Goal: Task Accomplishment & Management: Use online tool/utility

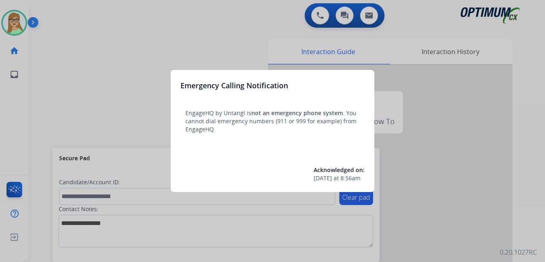
click at [209, 51] on div at bounding box center [272, 131] width 545 height 262
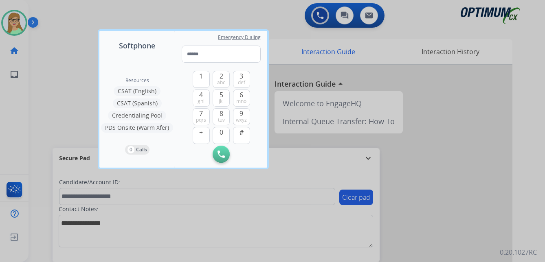
click at [33, 22] on div at bounding box center [272, 131] width 545 height 262
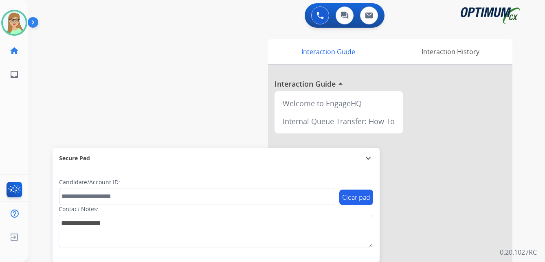
click at [33, 22] on img at bounding box center [35, 23] width 14 height 15
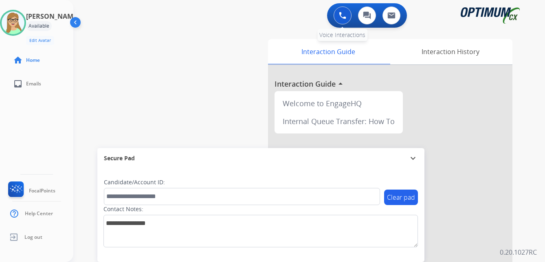
click at [345, 14] on img at bounding box center [342, 15] width 7 height 7
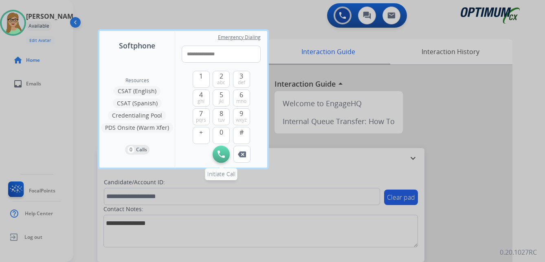
type input "**********"
click at [222, 160] on button "Initiate Call" at bounding box center [221, 154] width 17 height 17
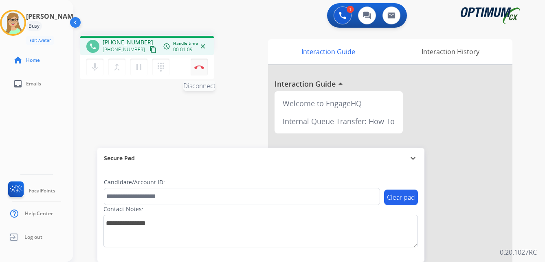
click at [200, 66] on img at bounding box center [199, 67] width 10 height 4
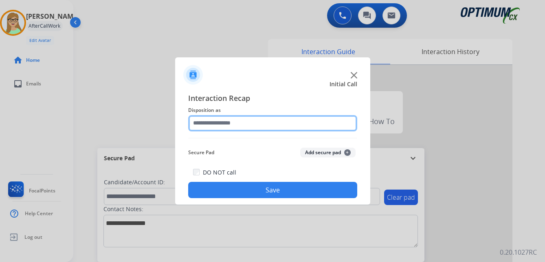
click at [219, 124] on input "text" at bounding box center [272, 123] width 169 height 16
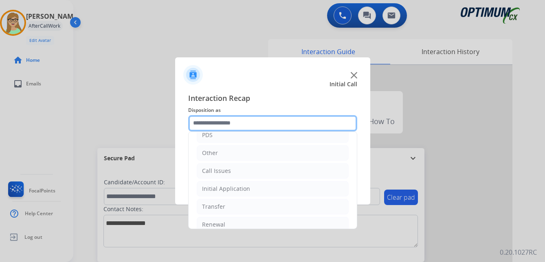
scroll to position [55, 0]
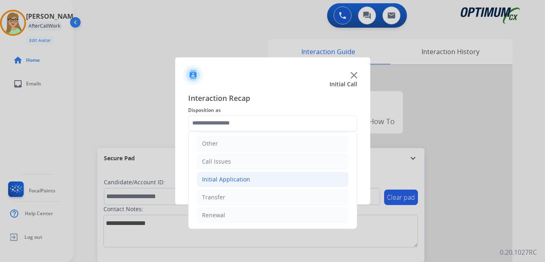
click at [231, 178] on div "Initial Application" at bounding box center [226, 180] width 48 height 8
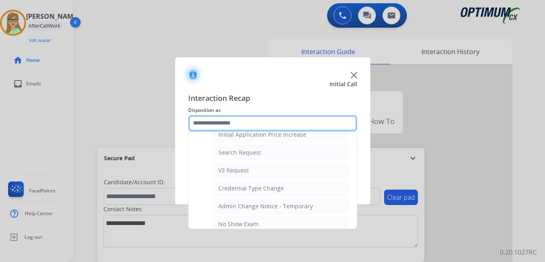
scroll to position [300, 0]
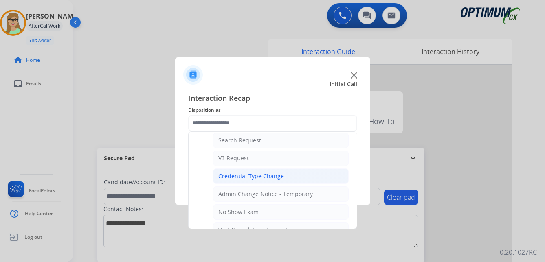
click at [257, 177] on div "Credential Type Change" at bounding box center [251, 176] width 66 height 8
type input "**********"
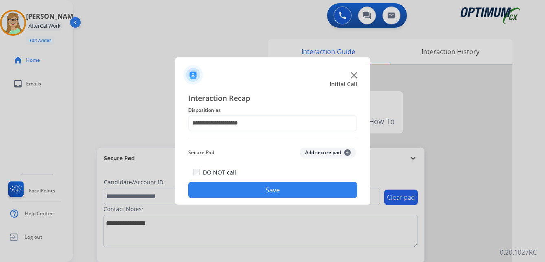
drag, startPoint x: 255, startPoint y: 192, endPoint x: 3, endPoint y: 213, distance: 253.1
click at [255, 192] on button "Save" at bounding box center [272, 190] width 169 height 16
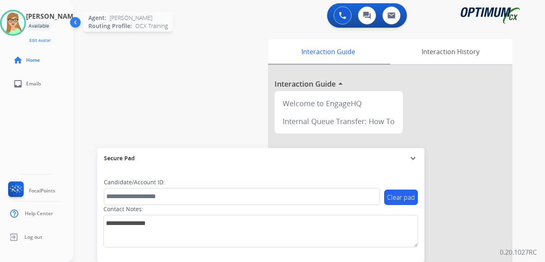
click at [24, 24] on img at bounding box center [13, 22] width 23 height 23
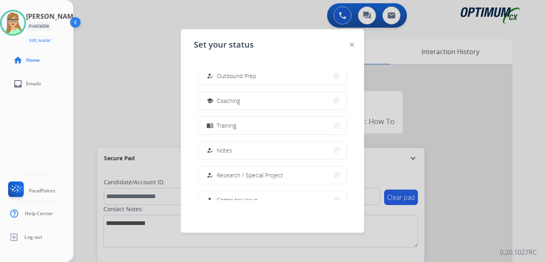
scroll to position [122, 0]
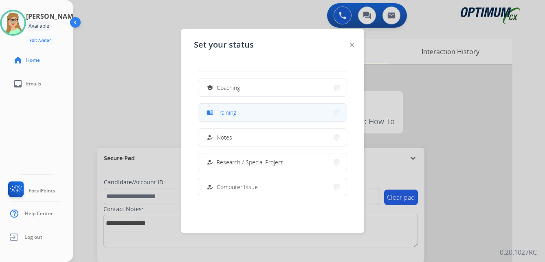
click at [221, 110] on span "Training" at bounding box center [227, 112] width 20 height 9
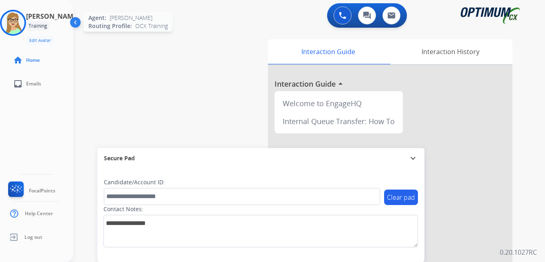
click at [24, 21] on img at bounding box center [13, 22] width 23 height 23
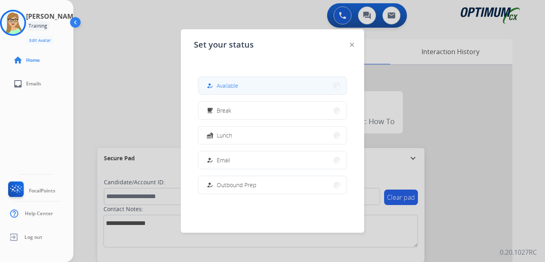
click at [222, 89] on span "Available" at bounding box center [228, 85] width 22 height 9
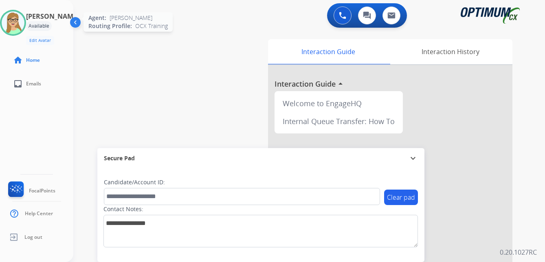
click at [21, 30] on img at bounding box center [13, 22] width 23 height 23
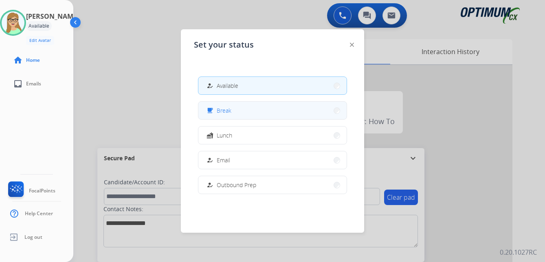
click at [224, 109] on span "Break" at bounding box center [224, 110] width 15 height 9
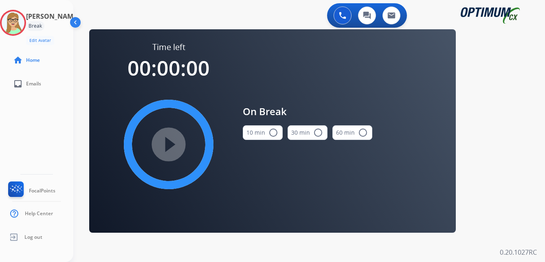
drag, startPoint x: 275, startPoint y: 132, endPoint x: 257, endPoint y: 133, distance: 17.6
click at [274, 132] on mat-icon "radio_button_unchecked" at bounding box center [273, 133] width 10 height 10
drag, startPoint x: 183, startPoint y: 146, endPoint x: 197, endPoint y: 168, distance: 25.7
click at [174, 146] on mat-icon "play_circle_filled" at bounding box center [169, 145] width 10 height 10
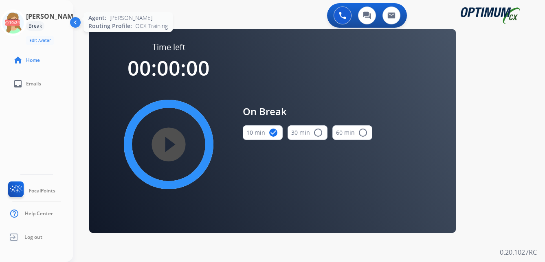
click at [19, 22] on icon at bounding box center [13, 23] width 26 height 26
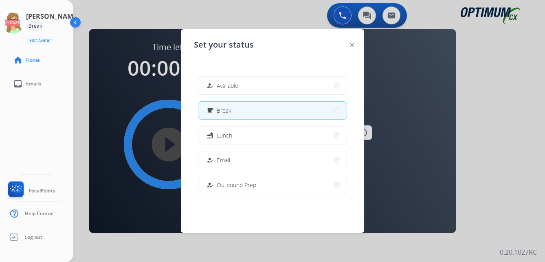
drag, startPoint x: 222, startPoint y: 83, endPoint x: 221, endPoint y: 99, distance: 16.8
click at [222, 82] on span "Available" at bounding box center [228, 85] width 22 height 9
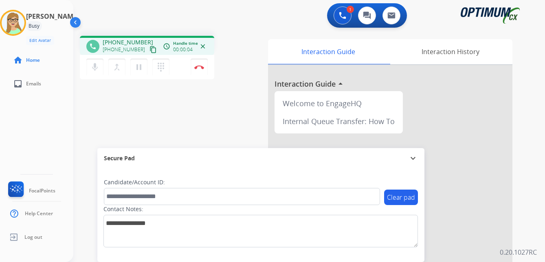
click at [150, 49] on mat-icon "content_copy" at bounding box center [153, 49] width 7 height 7
click at [140, 69] on mat-icon "pause" at bounding box center [139, 67] width 10 height 10
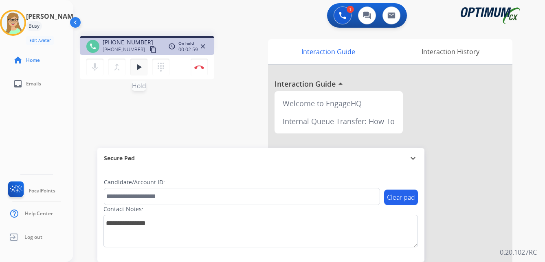
click at [140, 68] on mat-icon "play_arrow" at bounding box center [139, 67] width 10 height 10
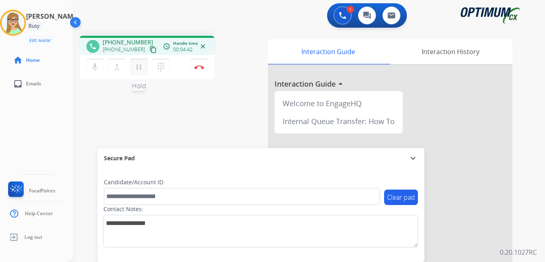
click at [141, 68] on mat-icon "pause" at bounding box center [139, 67] width 10 height 10
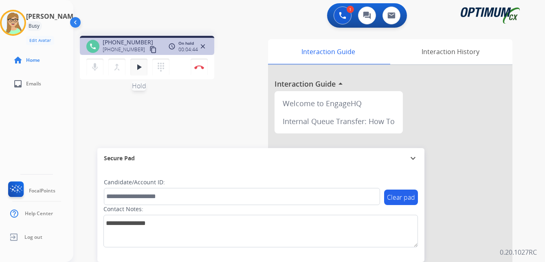
click at [139, 73] on button "play_arrow Hold" at bounding box center [138, 67] width 17 height 17
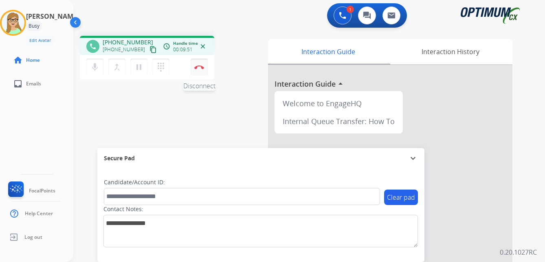
click at [201, 68] on img at bounding box center [199, 67] width 10 height 4
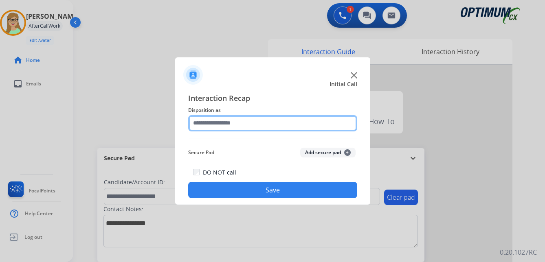
click at [235, 126] on input "text" at bounding box center [272, 123] width 169 height 16
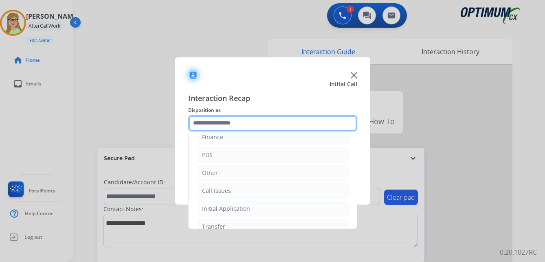
scroll to position [55, 0]
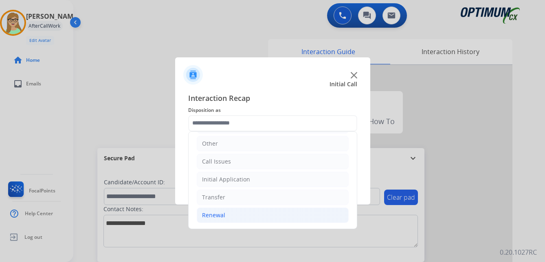
click at [222, 216] on div "Renewal" at bounding box center [213, 215] width 23 height 8
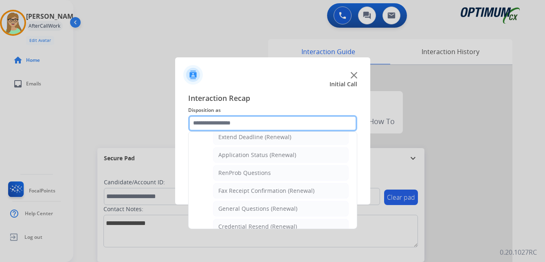
scroll to position [218, 0]
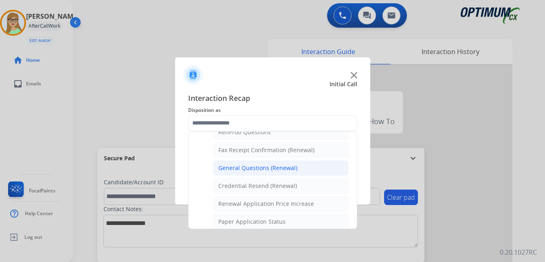
click at [263, 169] on div "General Questions (Renewal)" at bounding box center [257, 168] width 79 height 8
type input "**********"
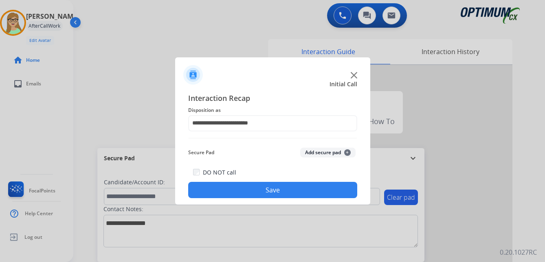
click at [262, 193] on button "Save" at bounding box center [272, 190] width 169 height 16
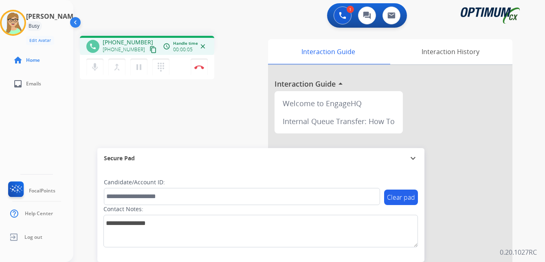
click at [150, 53] on mat-icon "content_copy" at bounding box center [153, 49] width 7 height 7
click at [83, 142] on div "phone [PHONE_NUMBER] [PHONE_NUMBER] content_copy access_time Call metrics Queue…" at bounding box center [299, 199] width 452 height 340
click at [200, 66] on img at bounding box center [199, 67] width 10 height 4
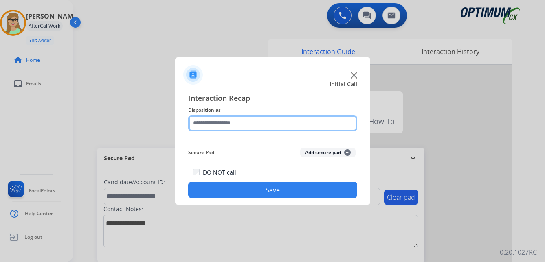
click at [223, 125] on input "text" at bounding box center [272, 123] width 169 height 16
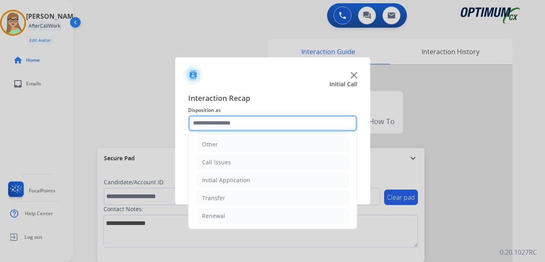
scroll to position [55, 0]
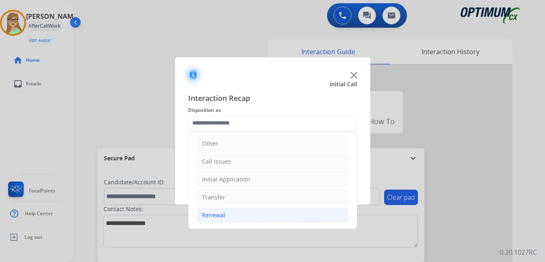
click at [216, 213] on div "Renewal" at bounding box center [213, 215] width 23 height 8
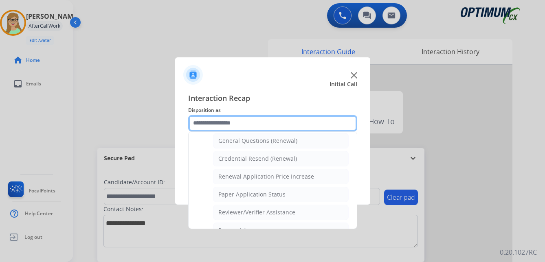
scroll to position [233, 0]
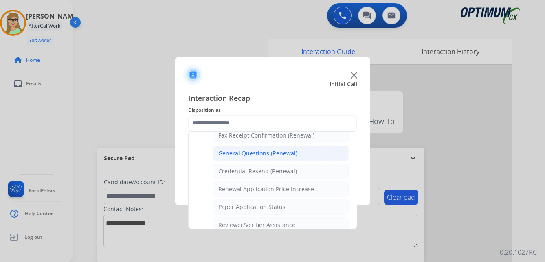
click at [244, 152] on div "General Questions (Renewal)" at bounding box center [257, 154] width 79 height 8
type input "**********"
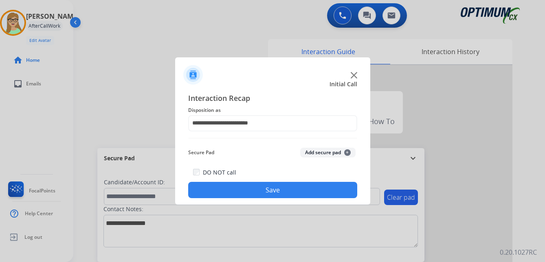
click at [231, 189] on button "Save" at bounding box center [272, 190] width 169 height 16
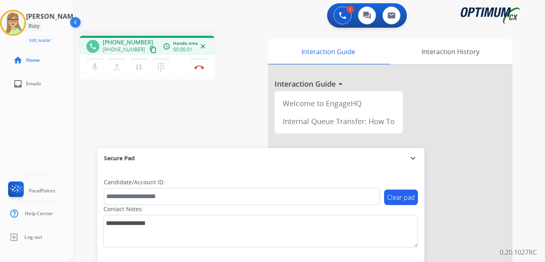
click at [67, 117] on div "[PERSON_NAME] Edit Avatar Agent: [PERSON_NAME] Profile: OCX Training home Home …" at bounding box center [36, 131] width 73 height 262
click at [150, 49] on mat-icon "content_copy" at bounding box center [153, 49] width 7 height 7
click at [198, 67] on img at bounding box center [199, 67] width 10 height 4
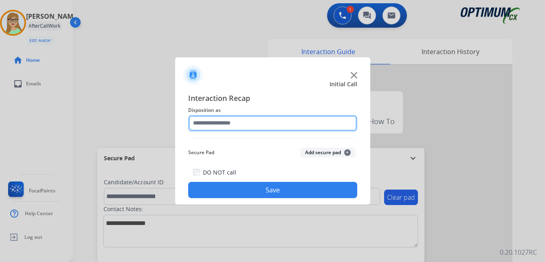
click at [213, 121] on input "text" at bounding box center [272, 123] width 169 height 16
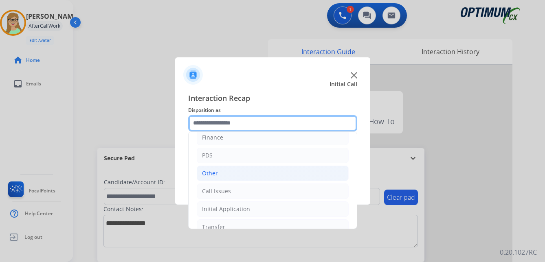
scroll to position [55, 0]
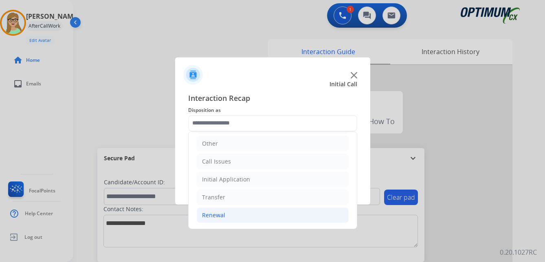
click at [217, 214] on div "Renewal" at bounding box center [213, 215] width 23 height 8
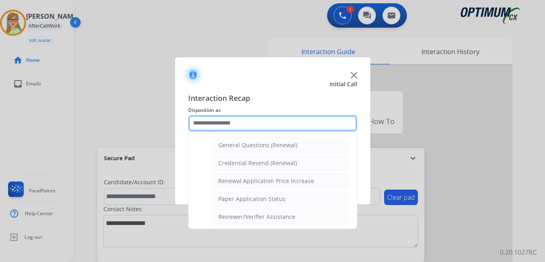
scroll to position [233, 0]
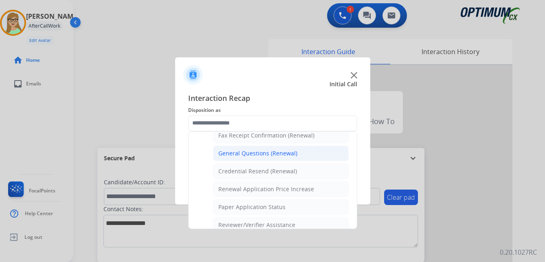
click at [237, 157] on div "General Questions (Renewal)" at bounding box center [257, 154] width 79 height 8
type input "**********"
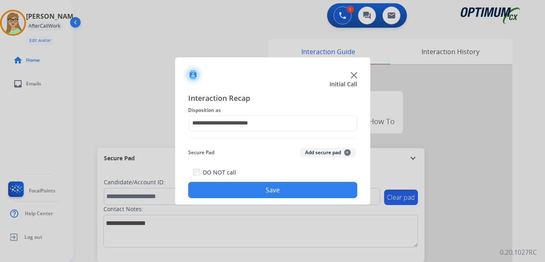
click at [225, 181] on div "DO NOT call Save" at bounding box center [272, 182] width 169 height 31
click at [221, 190] on button "Save" at bounding box center [272, 190] width 169 height 16
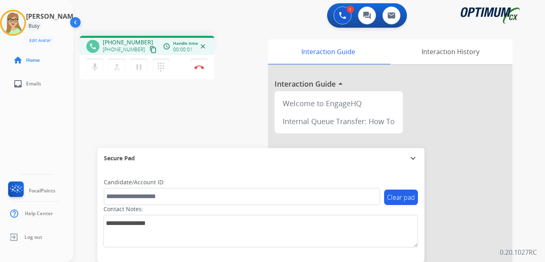
click at [8, 123] on div "[PERSON_NAME] Edit Avatar Agent: [PERSON_NAME] Profile: OCX Training home Home …" at bounding box center [36, 131] width 73 height 262
click at [150, 49] on mat-icon "content_copy" at bounding box center [153, 49] width 7 height 7
click at [201, 67] on img at bounding box center [199, 67] width 10 height 4
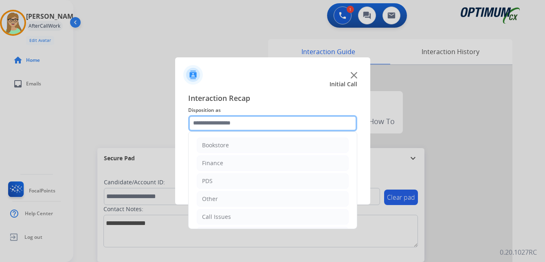
click at [223, 123] on input "text" at bounding box center [272, 123] width 169 height 16
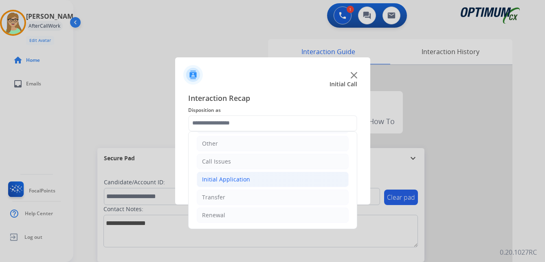
click at [234, 180] on div "Initial Application" at bounding box center [226, 180] width 48 height 8
click at [231, 217] on div "Appeals" at bounding box center [229, 215] width 22 height 8
type input "*******"
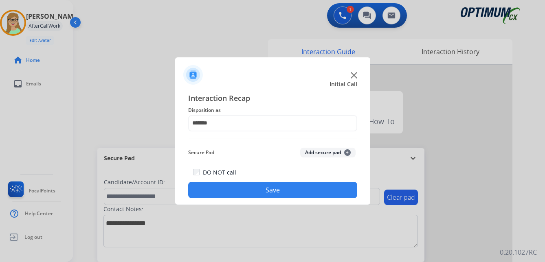
click at [256, 193] on button "Save" at bounding box center [272, 190] width 169 height 16
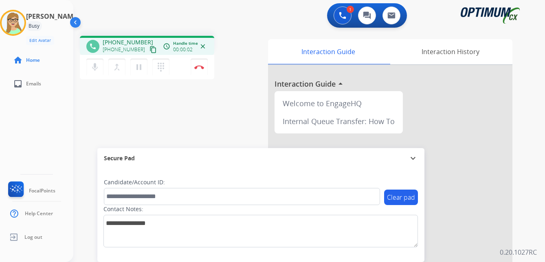
click at [150, 52] on mat-icon "content_copy" at bounding box center [153, 49] width 7 height 7
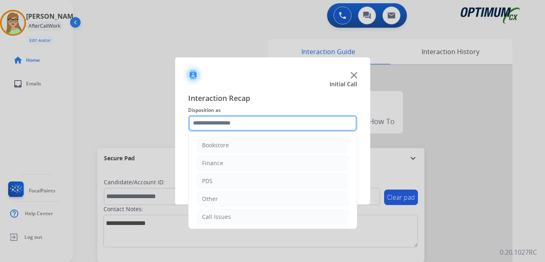
click at [219, 121] on input "text" at bounding box center [272, 123] width 169 height 16
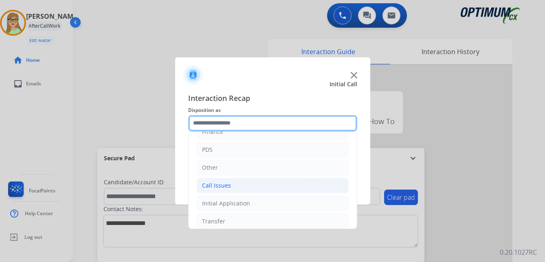
scroll to position [41, 0]
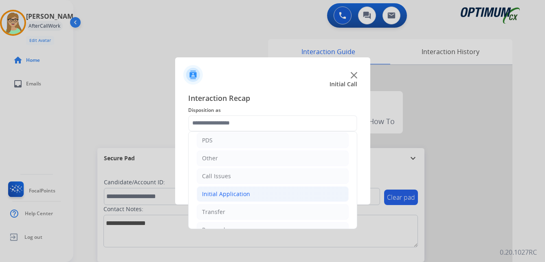
click at [240, 194] on div "Initial Application" at bounding box center [226, 194] width 48 height 8
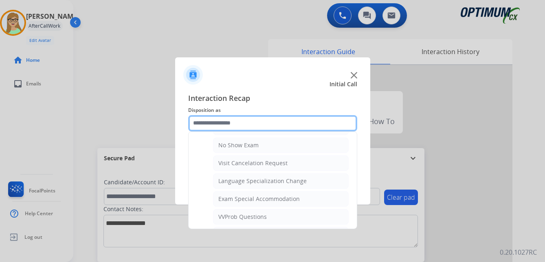
scroll to position [407, 0]
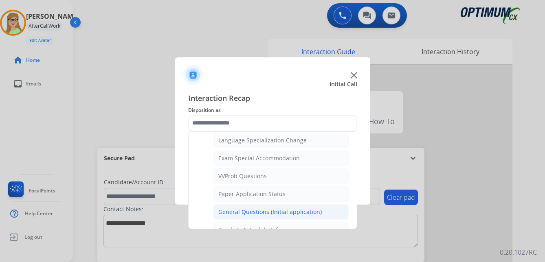
click at [253, 213] on div "General Questions (Initial application)" at bounding box center [269, 212] width 103 height 8
type input "**********"
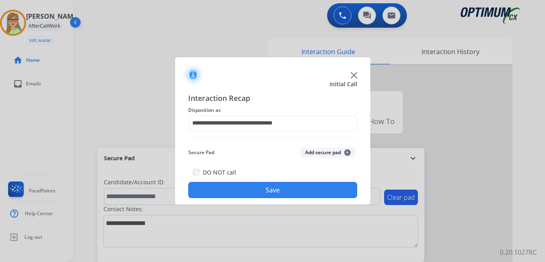
click at [248, 192] on button "Save" at bounding box center [272, 190] width 169 height 16
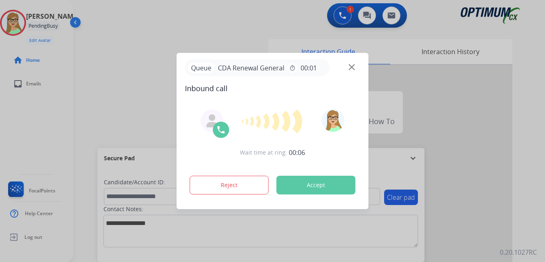
click at [241, 12] on div at bounding box center [272, 131] width 545 height 262
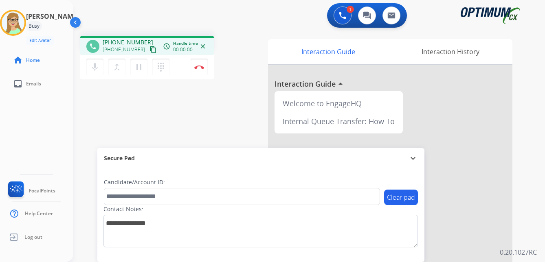
click at [150, 52] on mat-icon "content_copy" at bounding box center [153, 49] width 7 height 7
click at [199, 66] on img at bounding box center [199, 67] width 10 height 4
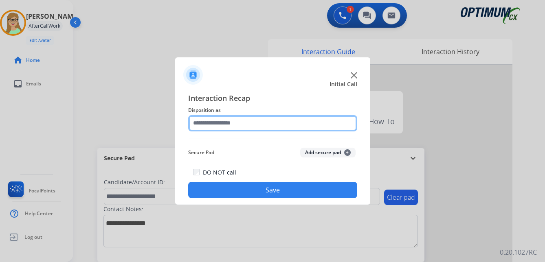
click at [221, 121] on input "text" at bounding box center [272, 123] width 169 height 16
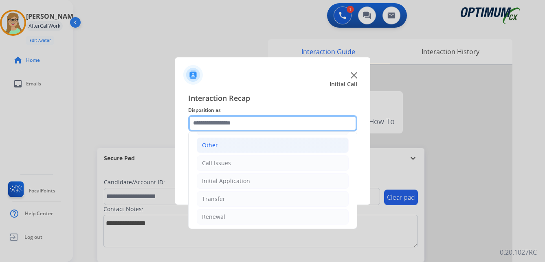
scroll to position [55, 0]
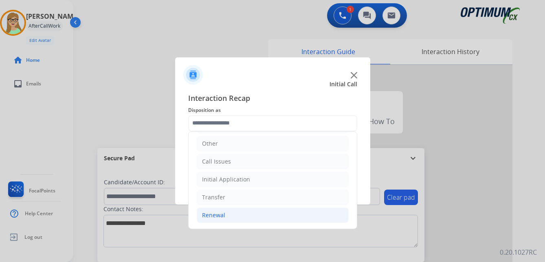
click at [210, 216] on div "Renewal" at bounding box center [213, 215] width 23 height 8
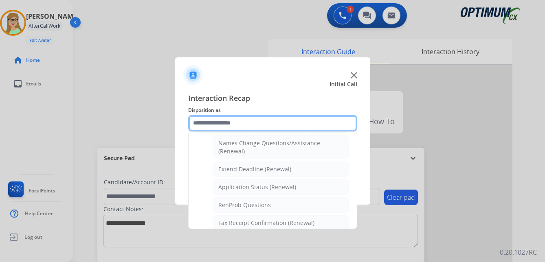
scroll to position [178, 0]
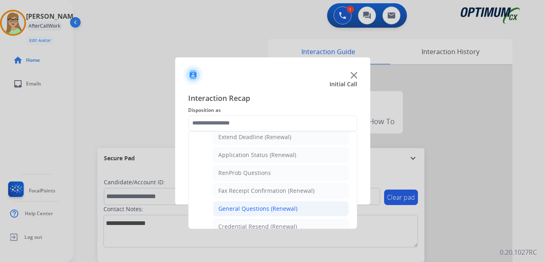
click at [246, 208] on div "General Questions (Renewal)" at bounding box center [257, 209] width 79 height 8
type input "**********"
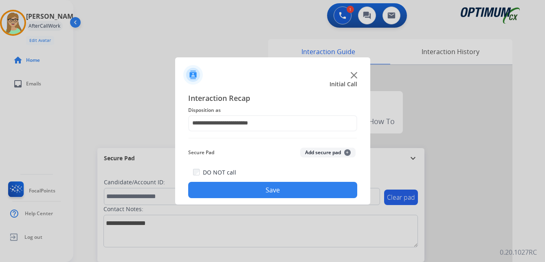
click at [241, 198] on div "DO NOT call Save" at bounding box center [272, 182] width 169 height 31
drag, startPoint x: 278, startPoint y: 193, endPoint x: 266, endPoint y: 196, distance: 11.8
click at [277, 193] on button "Save" at bounding box center [272, 190] width 169 height 16
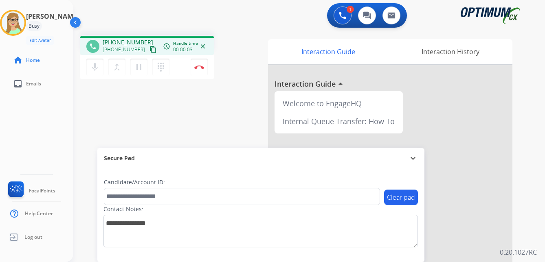
drag, startPoint x: 147, startPoint y: 50, endPoint x: 138, endPoint y: 51, distance: 8.6
click at [150, 50] on mat-icon "content_copy" at bounding box center [153, 49] width 7 height 7
click at [200, 66] on img at bounding box center [199, 67] width 10 height 4
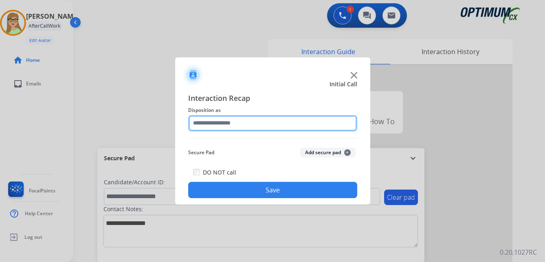
click at [227, 120] on input "text" at bounding box center [272, 123] width 169 height 16
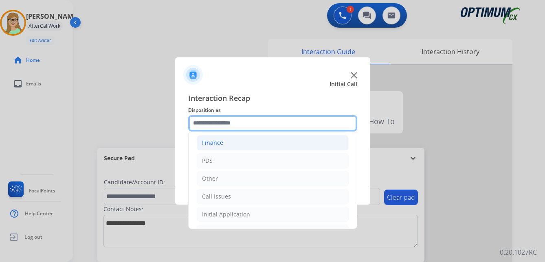
scroll to position [55, 0]
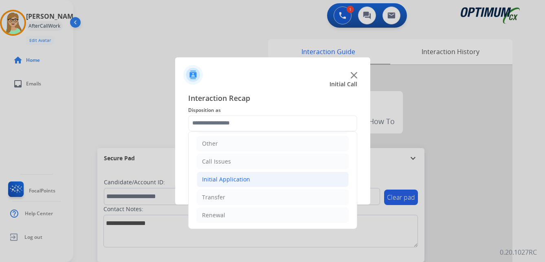
click at [235, 181] on div "Initial Application" at bounding box center [226, 180] width 48 height 8
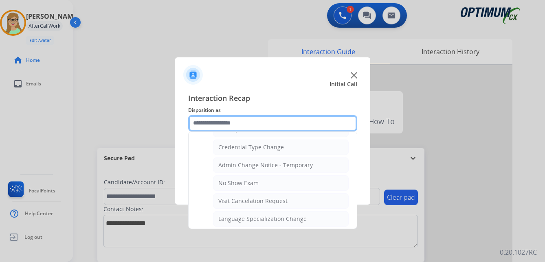
scroll to position [341, 0]
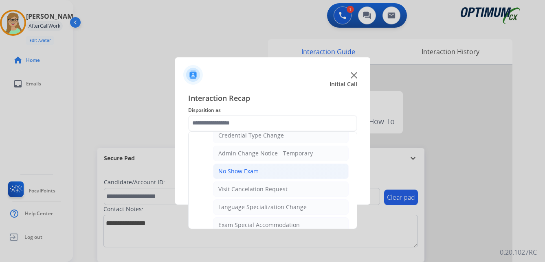
click at [240, 170] on div "No Show Exam" at bounding box center [238, 171] width 40 height 8
type input "**********"
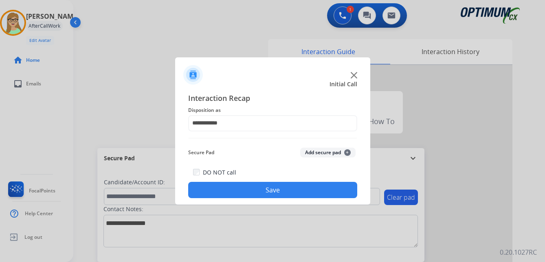
click at [227, 187] on button "Save" at bounding box center [272, 190] width 169 height 16
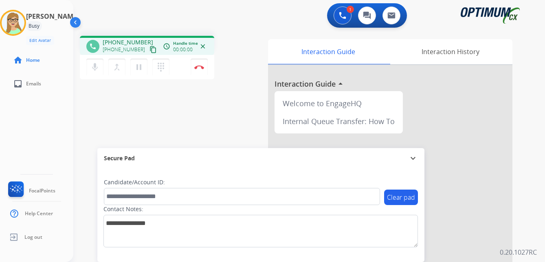
click at [150, 49] on mat-icon "content_copy" at bounding box center [153, 49] width 7 height 7
click at [200, 66] on img at bounding box center [199, 67] width 10 height 4
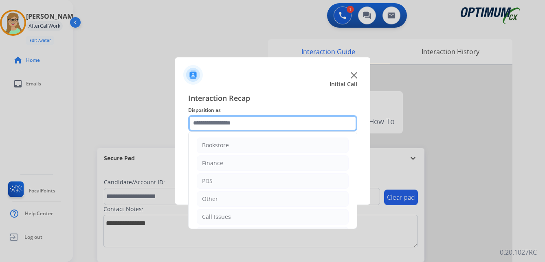
click at [230, 123] on input "text" at bounding box center [272, 123] width 169 height 16
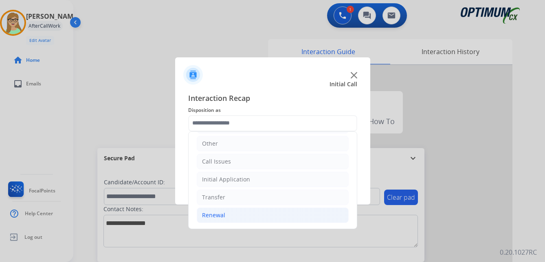
click at [221, 213] on div "Renewal" at bounding box center [213, 215] width 23 height 8
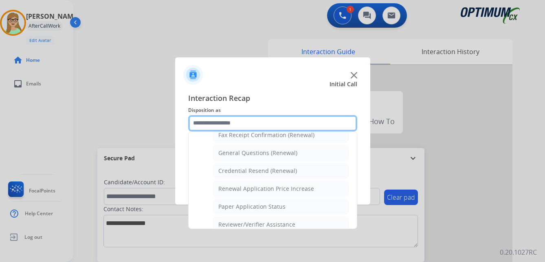
scroll to position [233, 0]
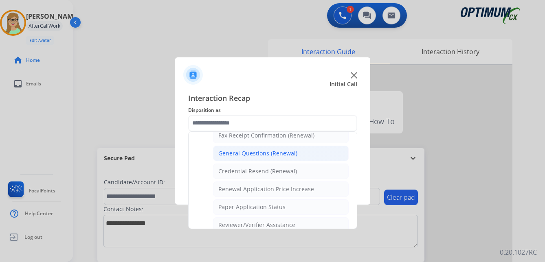
click at [254, 151] on div "General Questions (Renewal)" at bounding box center [257, 154] width 79 height 8
type input "**********"
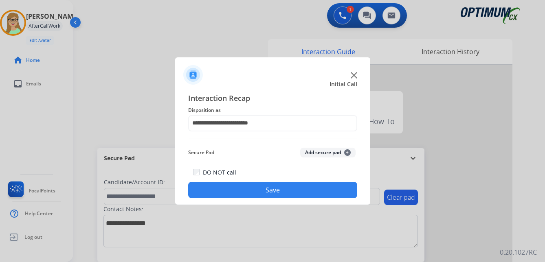
click at [233, 187] on button "Save" at bounding box center [272, 190] width 169 height 16
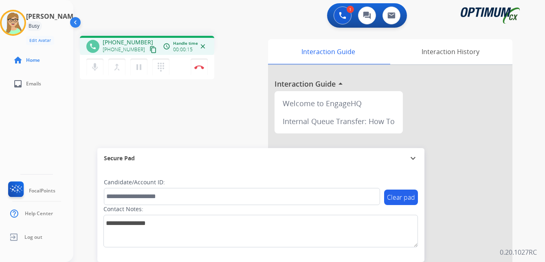
click at [93, 107] on div "phone [PHONE_NUMBER] [PHONE_NUMBER] content_copy access_time Call metrics Queue…" at bounding box center [299, 199] width 452 height 340
drag, startPoint x: 146, startPoint y: 50, endPoint x: 138, endPoint y: 51, distance: 7.8
click at [150, 50] on mat-icon "content_copy" at bounding box center [153, 49] width 7 height 7
click at [200, 66] on img at bounding box center [199, 67] width 10 height 4
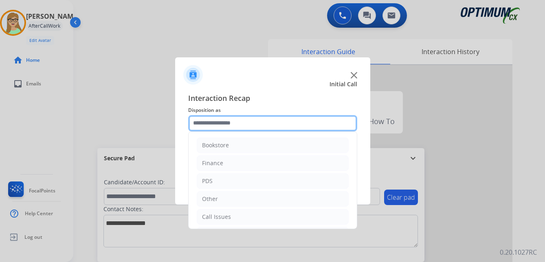
click at [222, 126] on input "text" at bounding box center [272, 123] width 169 height 16
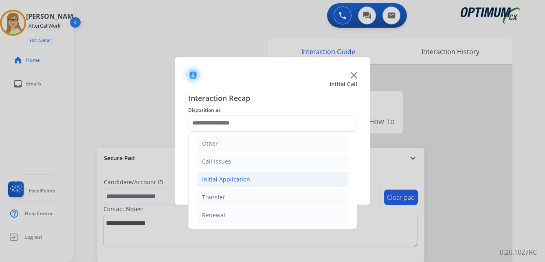
click at [244, 178] on div "Initial Application" at bounding box center [226, 180] width 48 height 8
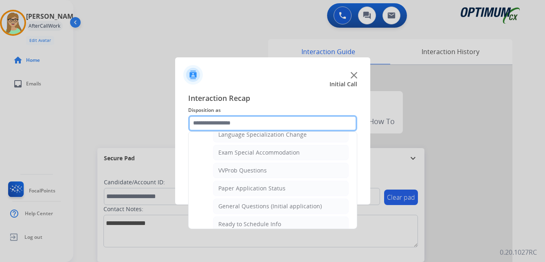
scroll to position [422, 0]
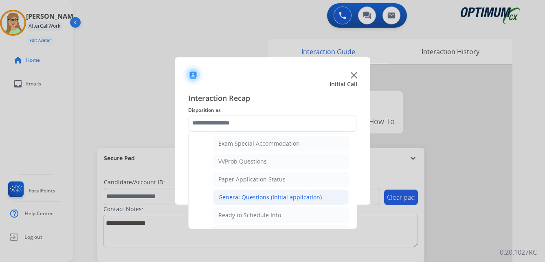
click at [259, 198] on div "General Questions (Initial application)" at bounding box center [269, 198] width 103 height 8
type input "**********"
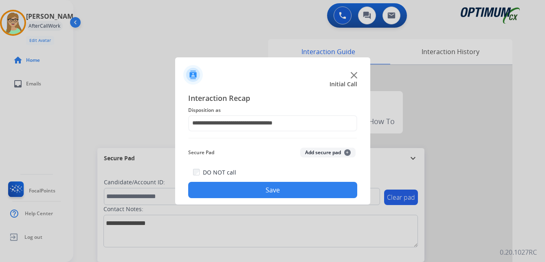
drag, startPoint x: 245, startPoint y: 191, endPoint x: 112, endPoint y: 175, distance: 133.9
click at [245, 191] on button "Save" at bounding box center [272, 190] width 169 height 16
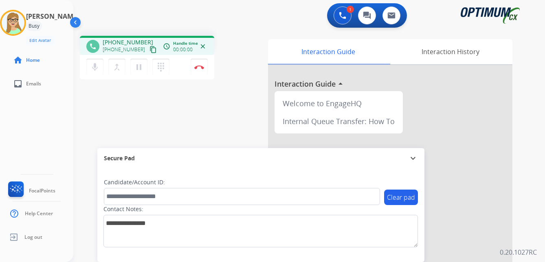
click at [150, 50] on mat-icon "content_copy" at bounding box center [153, 49] width 7 height 7
click at [200, 66] on img at bounding box center [199, 67] width 10 height 4
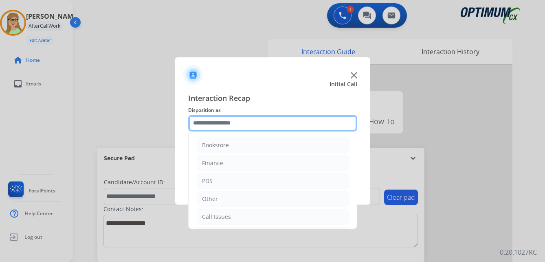
click at [230, 121] on input "text" at bounding box center [272, 123] width 169 height 16
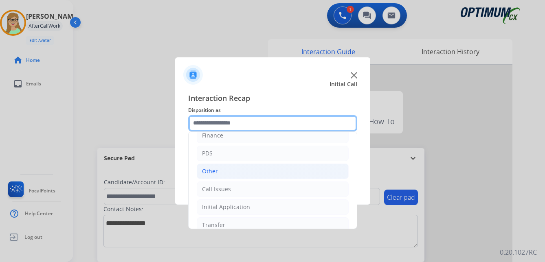
scroll to position [55, 0]
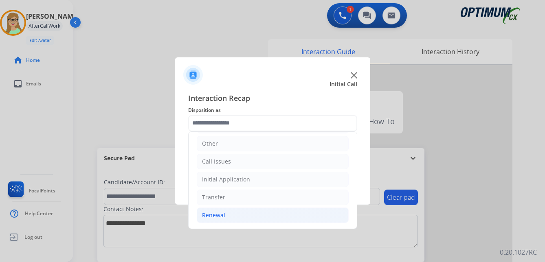
click at [215, 215] on div "Renewal" at bounding box center [213, 215] width 23 height 8
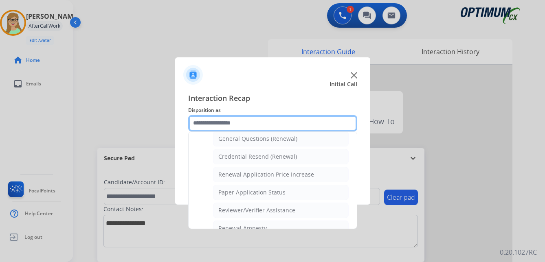
scroll to position [233, 0]
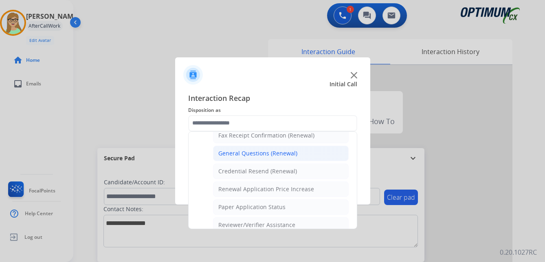
click at [248, 152] on div "General Questions (Renewal)" at bounding box center [257, 154] width 79 height 8
type input "**********"
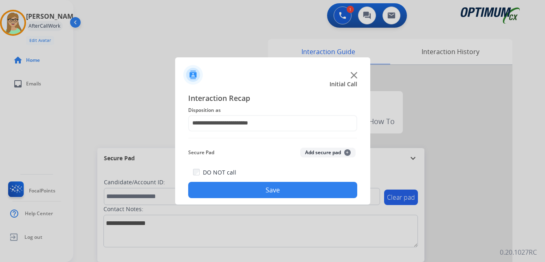
click at [227, 192] on button "Save" at bounding box center [272, 190] width 169 height 16
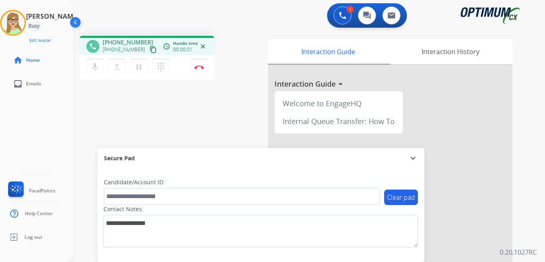
click at [150, 52] on mat-icon "content_copy" at bounding box center [153, 49] width 7 height 7
click at [200, 68] on img at bounding box center [199, 67] width 10 height 4
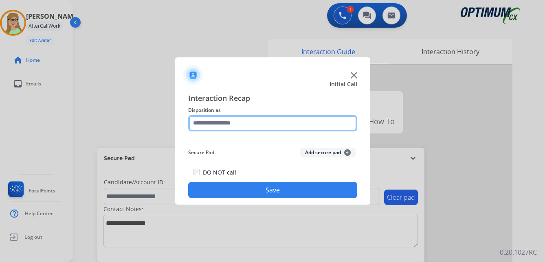
click at [231, 123] on input "text" at bounding box center [272, 123] width 169 height 16
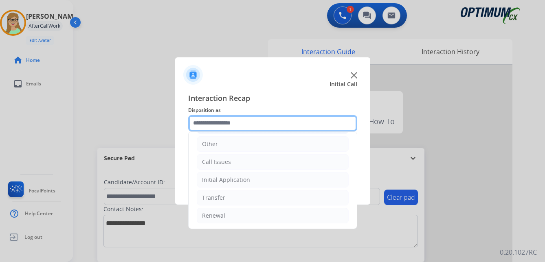
scroll to position [55, 0]
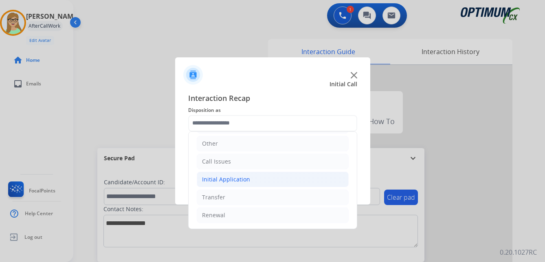
click at [229, 177] on div "Initial Application" at bounding box center [226, 180] width 48 height 8
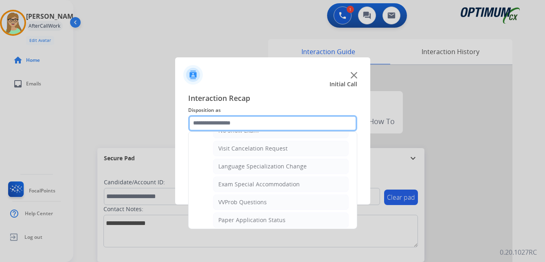
scroll to position [422, 0]
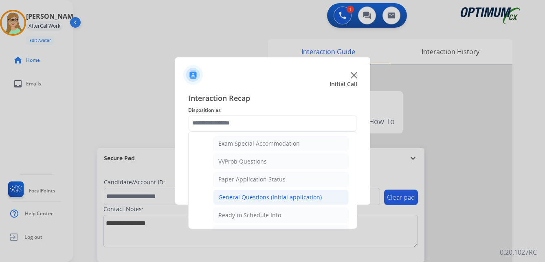
click at [249, 198] on div "General Questions (Initial application)" at bounding box center [269, 198] width 103 height 8
type input "**********"
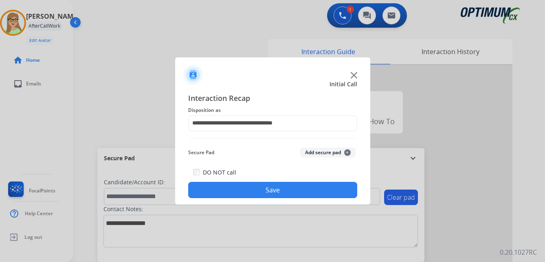
drag, startPoint x: 240, startPoint y: 191, endPoint x: 237, endPoint y: 172, distance: 19.0
click at [240, 191] on button "Save" at bounding box center [272, 190] width 169 height 16
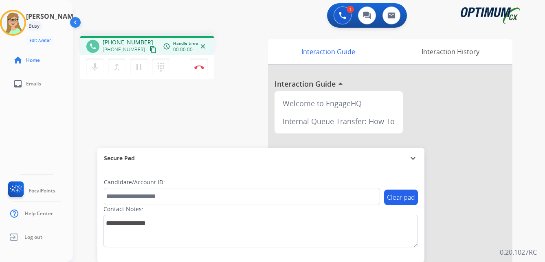
click at [150, 51] on mat-icon "content_copy" at bounding box center [153, 49] width 7 height 7
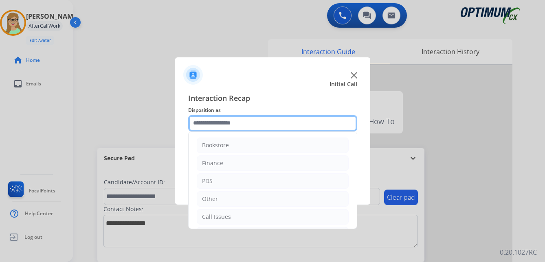
click at [230, 124] on input "text" at bounding box center [272, 123] width 169 height 16
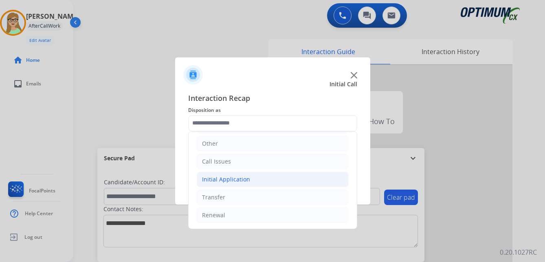
drag, startPoint x: 242, startPoint y: 180, endPoint x: 250, endPoint y: 183, distance: 8.1
click at [242, 180] on div "Initial Application" at bounding box center [226, 180] width 48 height 8
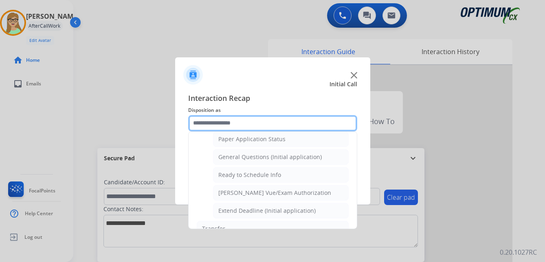
scroll to position [463, 0]
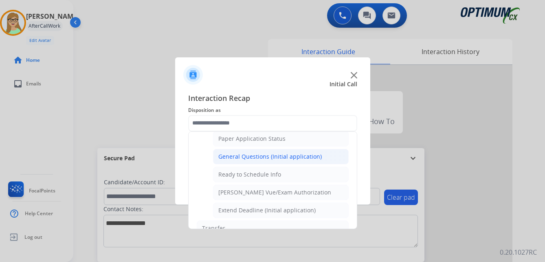
click at [272, 158] on div "General Questions (Initial application)" at bounding box center [269, 157] width 103 height 8
type input "**********"
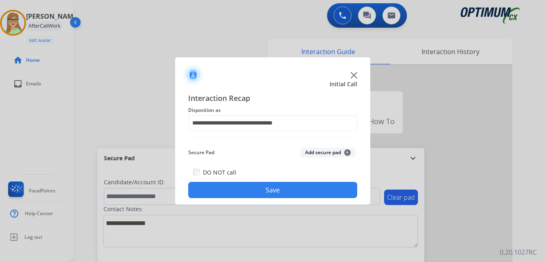
click at [264, 184] on button "Save" at bounding box center [272, 190] width 169 height 16
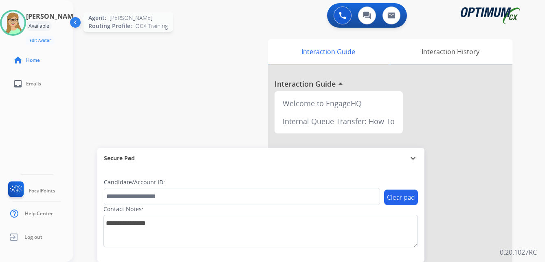
click at [24, 21] on img at bounding box center [13, 22] width 23 height 23
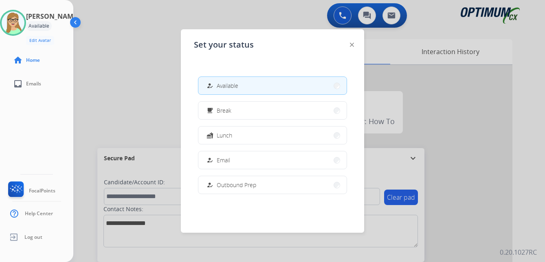
click at [220, 138] on span "Lunch" at bounding box center [224, 135] width 15 height 9
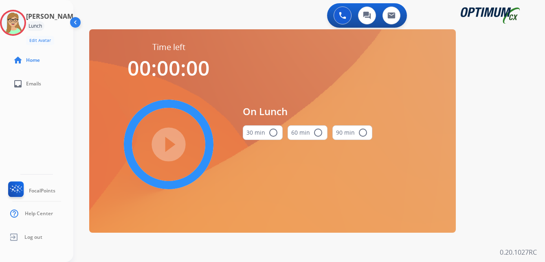
click at [274, 131] on mat-icon "radio_button_unchecked" at bounding box center [273, 133] width 10 height 10
click at [174, 143] on mat-icon "play_circle_filled" at bounding box center [169, 145] width 10 height 10
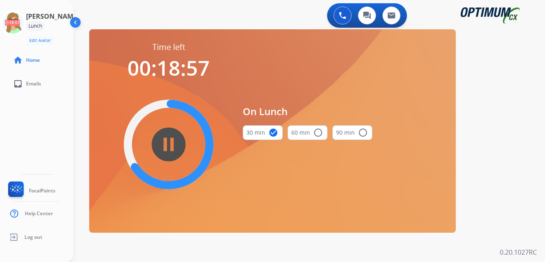
click at [36, 140] on div "[PERSON_NAME] Edit Avatar 18:57 Agent: [PERSON_NAME] Profile: OCX Training home…" at bounding box center [36, 131] width 73 height 262
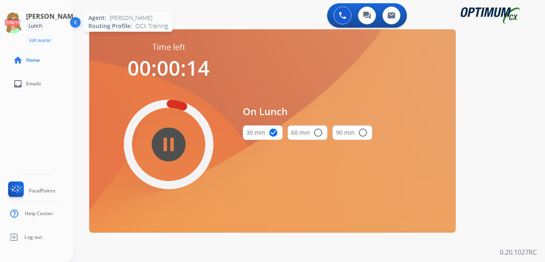
click at [26, 28] on icon at bounding box center [13, 23] width 26 height 26
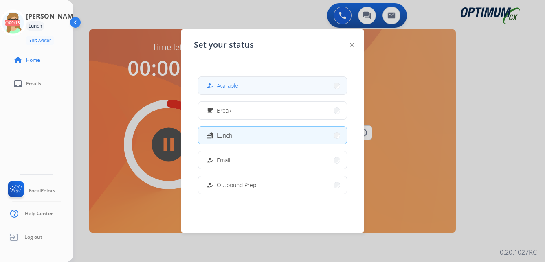
click at [231, 87] on span "Available" at bounding box center [228, 85] width 22 height 9
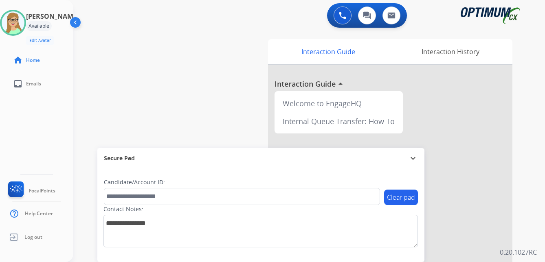
drag, startPoint x: 90, startPoint y: 145, endPoint x: 0, endPoint y: 145, distance: 89.6
click at [90, 145] on div "swap_horiz Break voice bridge close_fullscreen Connect 3-Way Call merge_type Se…" at bounding box center [299, 199] width 452 height 340
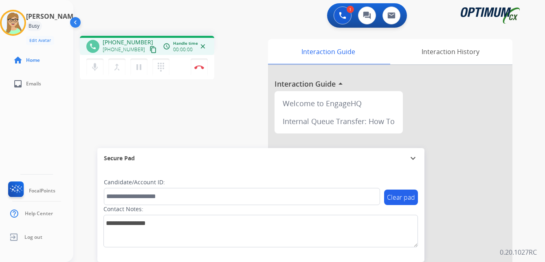
click at [150, 51] on mat-icon "content_copy" at bounding box center [153, 49] width 7 height 7
click at [203, 70] on button "Disconnect" at bounding box center [199, 67] width 17 height 17
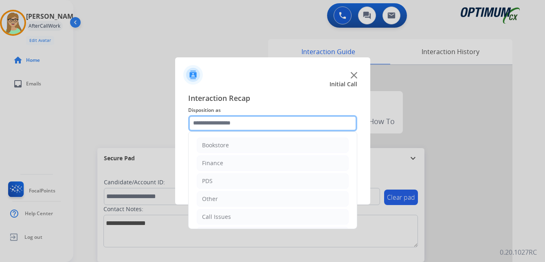
click at [233, 126] on input "text" at bounding box center [272, 123] width 169 height 16
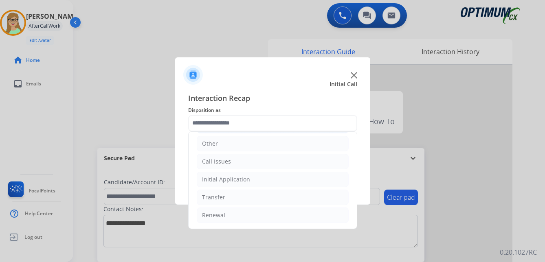
click at [242, 179] on div "Initial Application" at bounding box center [226, 180] width 48 height 8
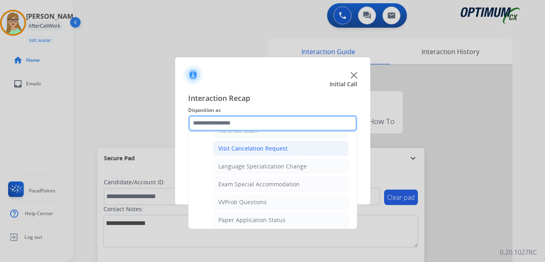
scroll to position [422, 0]
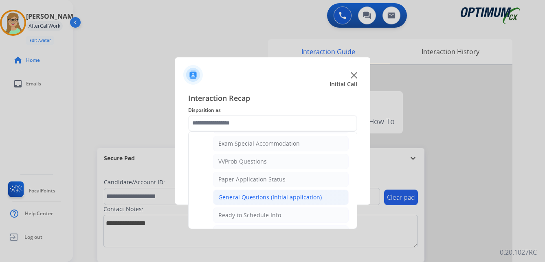
click at [276, 199] on div "General Questions (Initial application)" at bounding box center [269, 198] width 103 height 8
type input "**********"
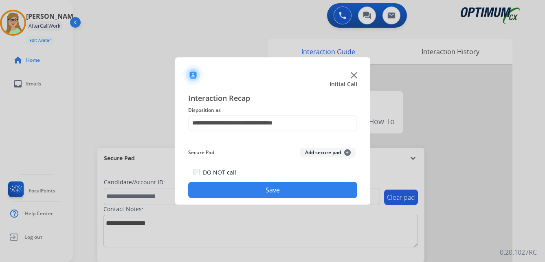
click at [261, 191] on button "Save" at bounding box center [272, 190] width 169 height 16
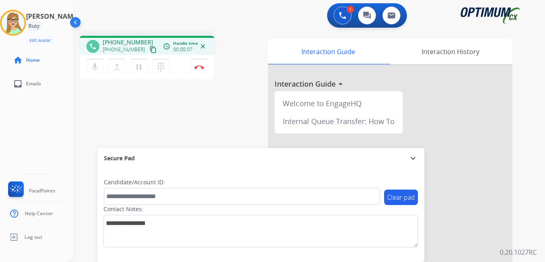
drag, startPoint x: 144, startPoint y: 53, endPoint x: 127, endPoint y: 55, distance: 17.7
click at [150, 53] on mat-icon "content_copy" at bounding box center [153, 49] width 7 height 7
click at [22, 121] on div "[PERSON_NAME] Edit Avatar Agent: [PERSON_NAME] Profile: OCX Training home Home …" at bounding box center [36, 131] width 73 height 262
click at [199, 66] on img at bounding box center [199, 67] width 10 height 4
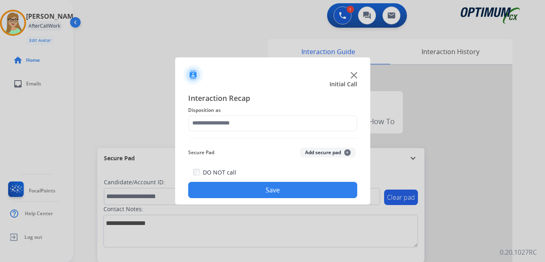
click at [239, 193] on button "Save" at bounding box center [272, 190] width 169 height 16
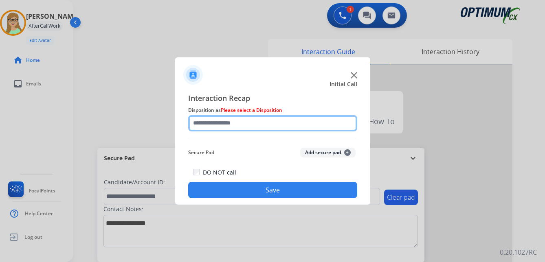
click at [221, 125] on input "text" at bounding box center [272, 123] width 169 height 16
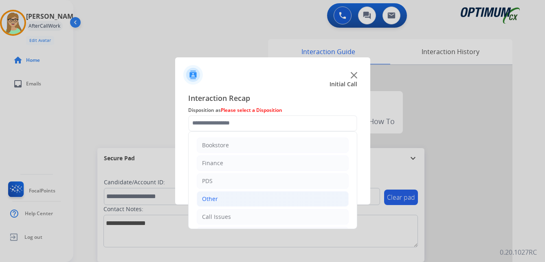
click at [213, 199] on div "Other" at bounding box center [210, 199] width 16 height 8
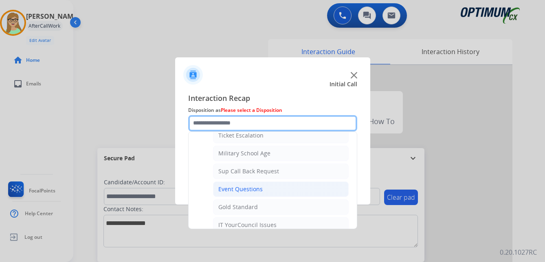
scroll to position [0, 0]
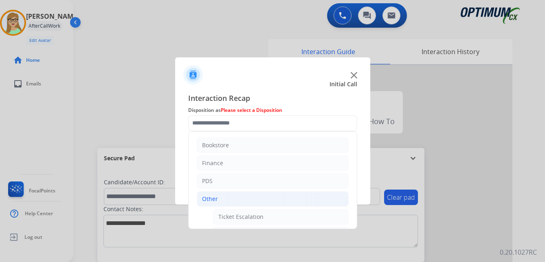
click at [207, 200] on div "Other" at bounding box center [210, 199] width 16 height 8
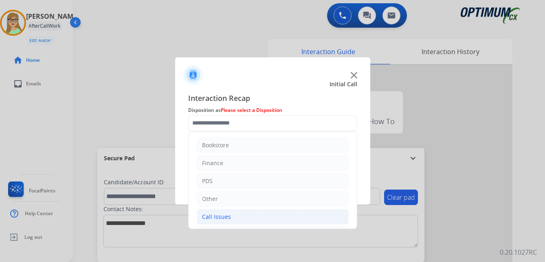
click at [221, 216] on div "Call Issues" at bounding box center [216, 217] width 29 height 8
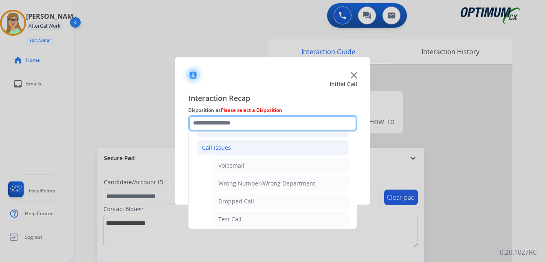
scroll to position [81, 0]
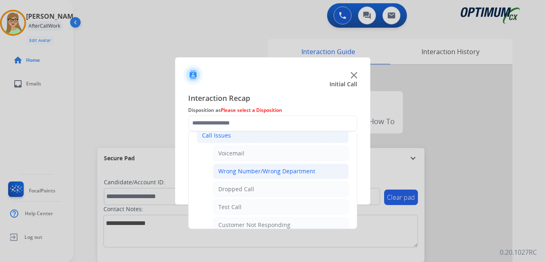
click at [258, 169] on div "Wrong Number/Wrong Department" at bounding box center [266, 171] width 97 height 8
type input "**********"
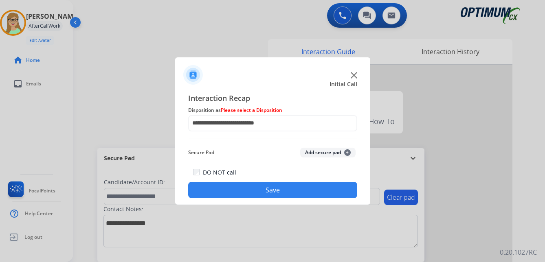
click at [256, 194] on button "Save" at bounding box center [272, 190] width 169 height 16
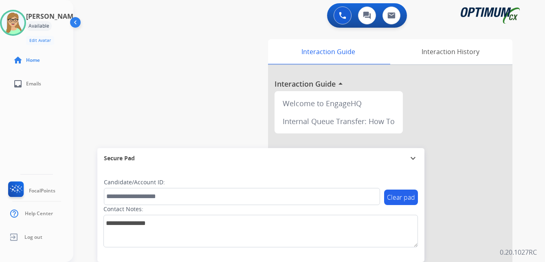
click at [35, 26] on div "[PERSON_NAME] Edit Avatar Agent: [PERSON_NAME] Profile: OCX Training" at bounding box center [36, 27] width 73 height 35
click at [76, 21] on img at bounding box center [75, 23] width 15 height 15
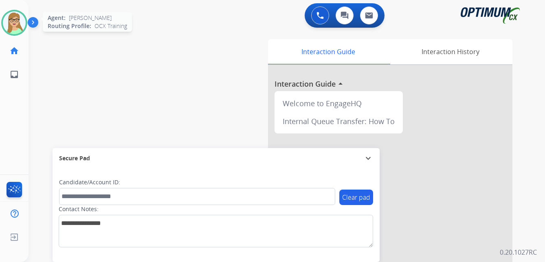
click at [18, 21] on img at bounding box center [14, 22] width 23 height 23
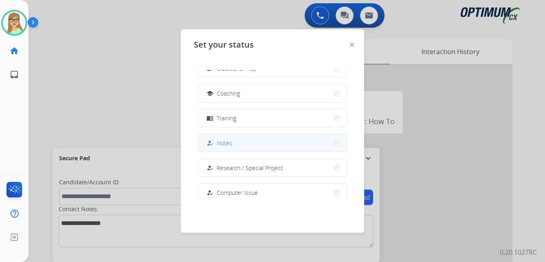
scroll to position [122, 0]
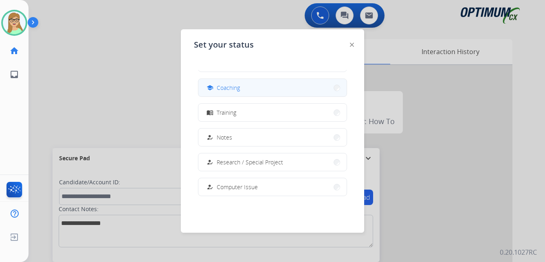
click at [222, 83] on div "school Coaching" at bounding box center [222, 88] width 35 height 10
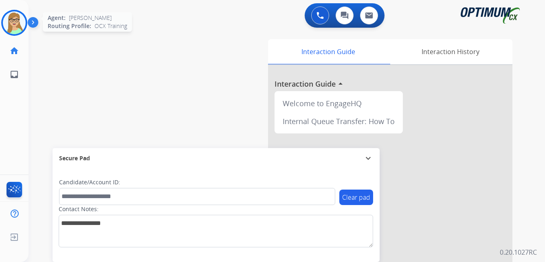
click at [16, 24] on img at bounding box center [14, 22] width 23 height 23
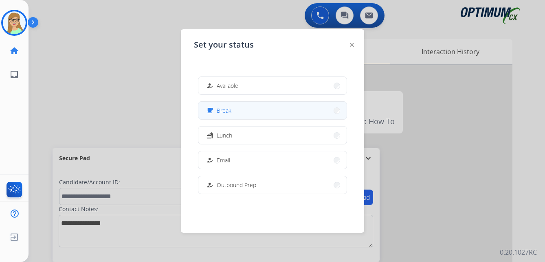
click at [225, 111] on span "Break" at bounding box center [224, 110] width 15 height 9
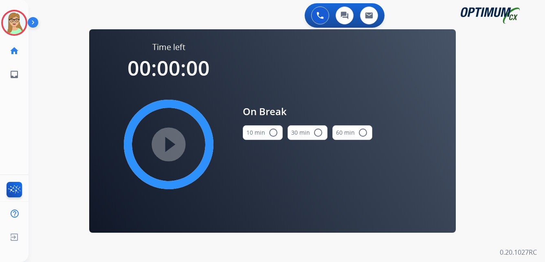
drag, startPoint x: 276, startPoint y: 133, endPoint x: 272, endPoint y: 133, distance: 4.5
click at [275, 133] on mat-icon "radio_button_unchecked" at bounding box center [273, 133] width 10 height 10
click at [169, 140] on mat-icon "play_circle_filled" at bounding box center [169, 145] width 10 height 10
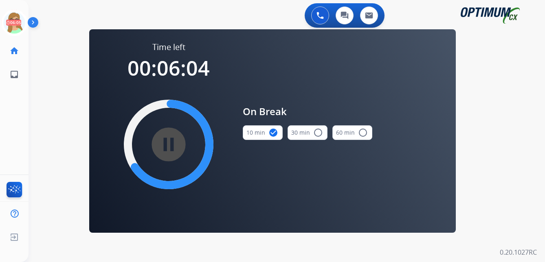
click at [26, 132] on div "[PERSON_NAME] Break Edit Avatar 06:05 Agent: [PERSON_NAME] Profile: OCX Trainin…" at bounding box center [14, 131] width 29 height 262
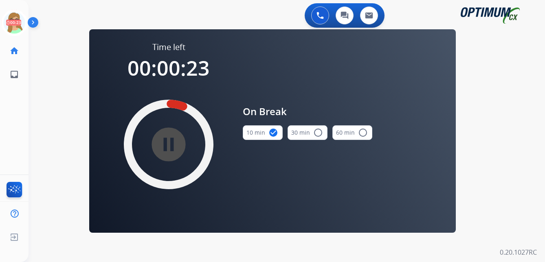
click at [26, 132] on div "[PERSON_NAME] Break Edit Avatar 00:23 Agent: [PERSON_NAME] Profile: OCX Trainin…" at bounding box center [14, 131] width 29 height 262
click at [22, 21] on icon at bounding box center [14, 23] width 26 height 26
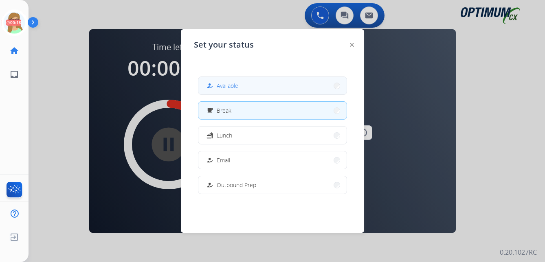
click at [230, 86] on span "Available" at bounding box center [228, 85] width 22 height 9
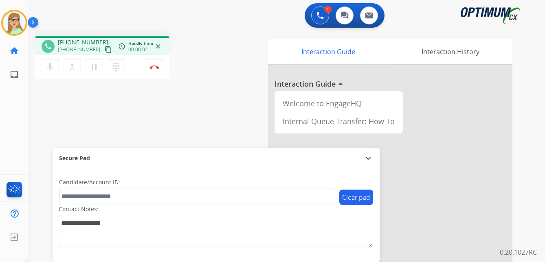
click at [105, 49] on mat-icon "content_copy" at bounding box center [108, 49] width 7 height 7
click at [156, 67] on img at bounding box center [155, 67] width 10 height 4
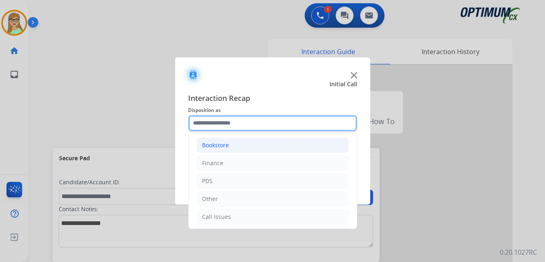
drag, startPoint x: 213, startPoint y: 122, endPoint x: 226, endPoint y: 145, distance: 26.6
click at [213, 123] on input "text" at bounding box center [272, 123] width 169 height 16
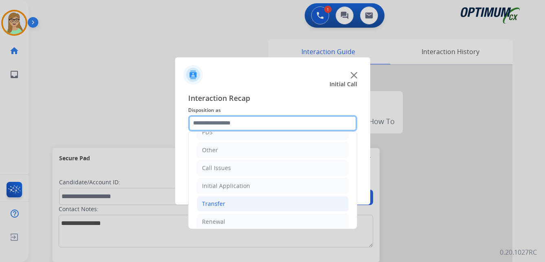
scroll to position [55, 0]
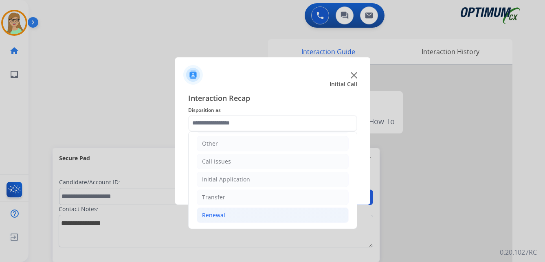
click at [212, 216] on div "Renewal" at bounding box center [213, 215] width 23 height 8
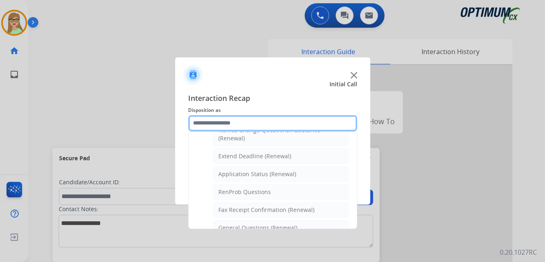
scroll to position [178, 0]
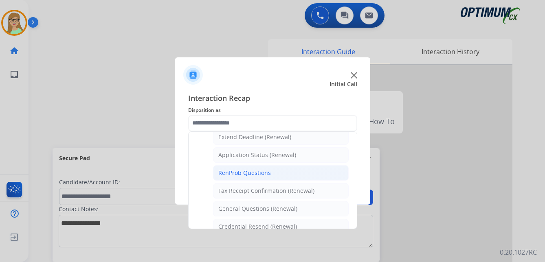
click at [242, 174] on div "RenProb Questions" at bounding box center [244, 173] width 53 height 8
type input "**********"
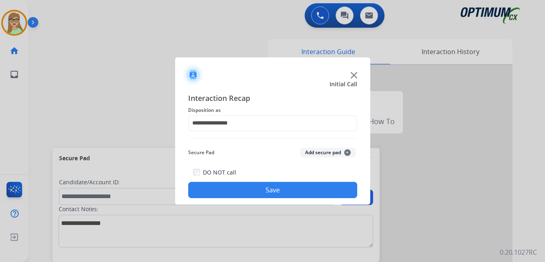
click at [239, 187] on button "Save" at bounding box center [272, 190] width 169 height 16
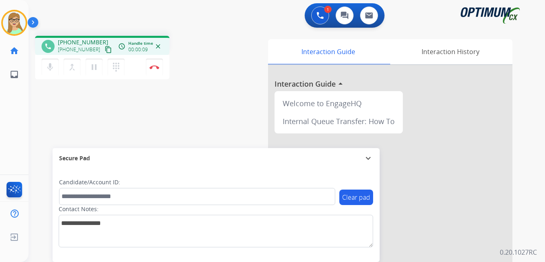
click at [105, 49] on mat-icon "content_copy" at bounding box center [108, 49] width 7 height 7
click at [156, 66] on img at bounding box center [155, 67] width 10 height 4
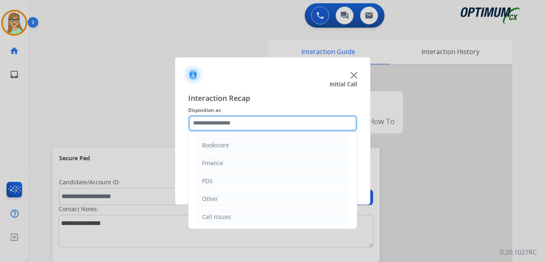
click at [223, 125] on input "text" at bounding box center [272, 123] width 169 height 16
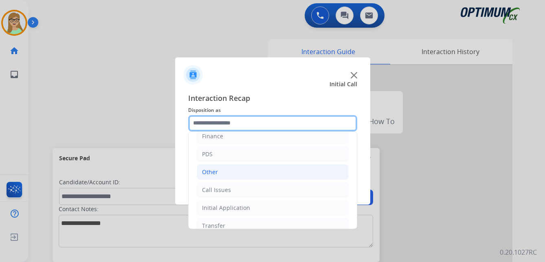
scroll to position [55, 0]
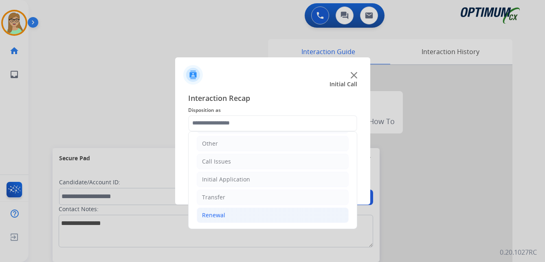
click at [220, 214] on div "Renewal" at bounding box center [213, 215] width 23 height 8
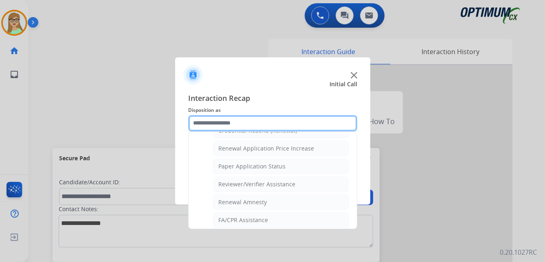
scroll to position [233, 0]
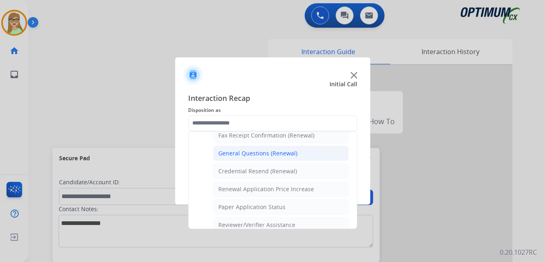
click at [256, 156] on div "General Questions (Renewal)" at bounding box center [257, 154] width 79 height 8
type input "**********"
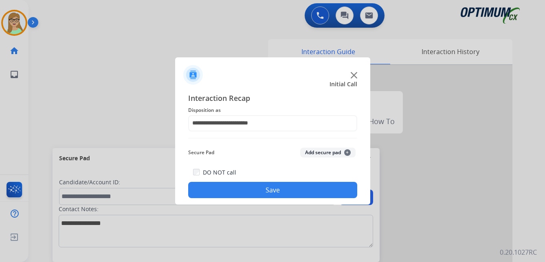
drag, startPoint x: 257, startPoint y: 188, endPoint x: 249, endPoint y: 189, distance: 8.2
click at [256, 188] on button "Save" at bounding box center [272, 190] width 169 height 16
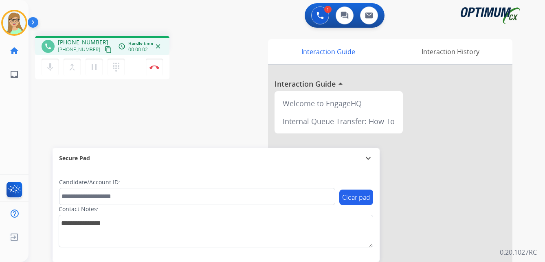
click at [105, 48] on mat-icon "content_copy" at bounding box center [108, 49] width 7 height 7
click at [154, 66] on img at bounding box center [155, 67] width 10 height 4
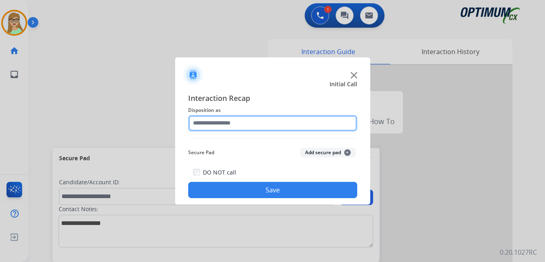
click at [229, 123] on input "text" at bounding box center [272, 123] width 169 height 16
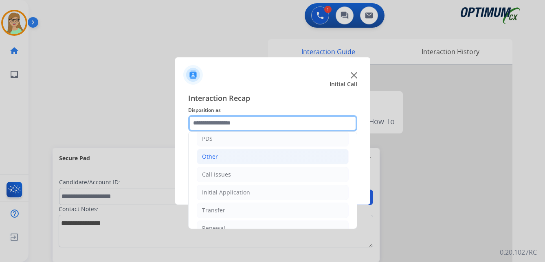
scroll to position [55, 0]
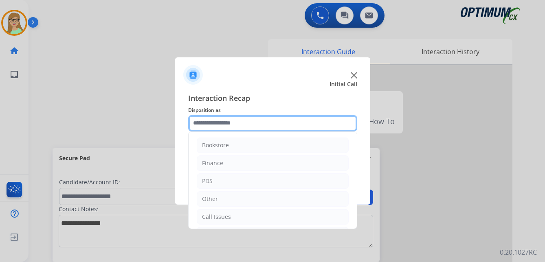
click at [216, 123] on input "text" at bounding box center [272, 123] width 169 height 16
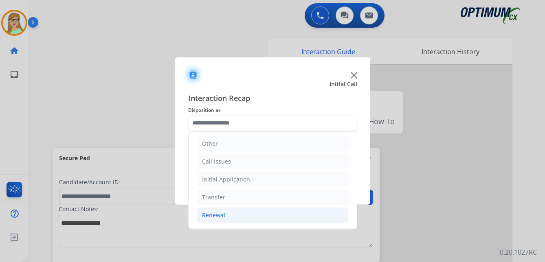
click at [219, 214] on div "Renewal" at bounding box center [213, 215] width 23 height 8
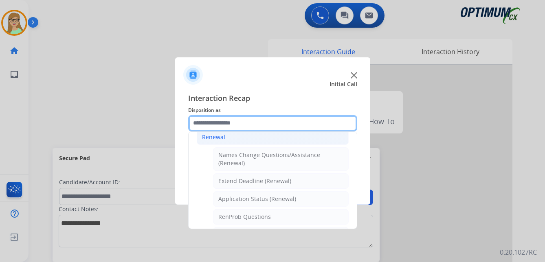
scroll to position [137, 0]
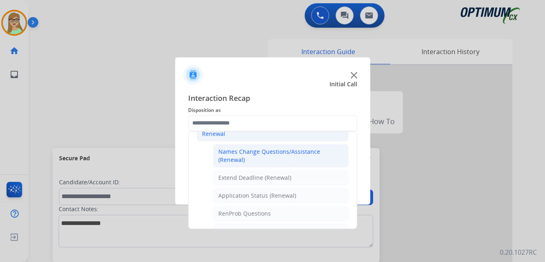
click at [261, 150] on div "Names Change Questions/Assistance (Renewal)" at bounding box center [280, 156] width 125 height 16
type input "**********"
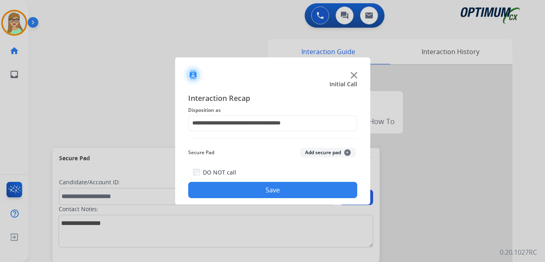
click at [264, 195] on button "Save" at bounding box center [272, 190] width 169 height 16
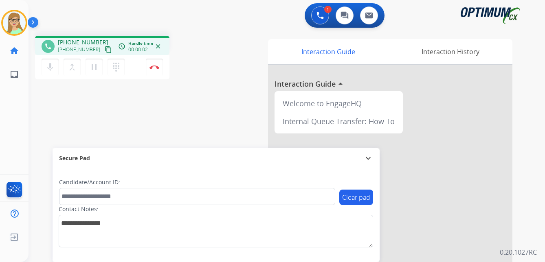
click at [105, 48] on mat-icon "content_copy" at bounding box center [108, 49] width 7 height 7
click at [156, 67] on img at bounding box center [155, 67] width 10 height 4
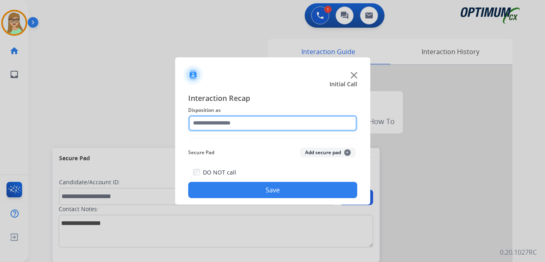
click at [227, 123] on input "text" at bounding box center [272, 123] width 169 height 16
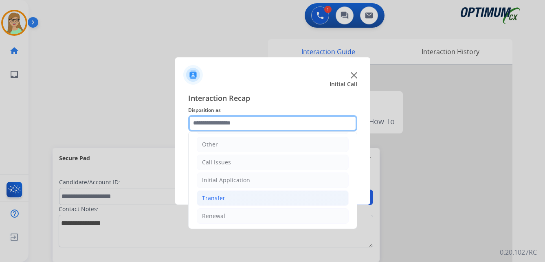
scroll to position [55, 0]
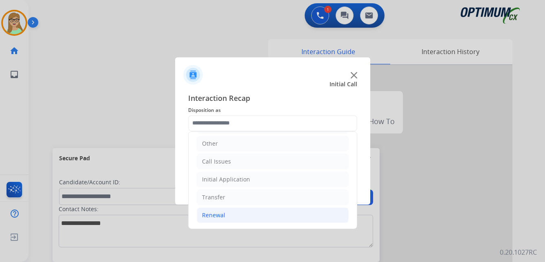
click at [212, 216] on div "Renewal" at bounding box center [213, 215] width 23 height 8
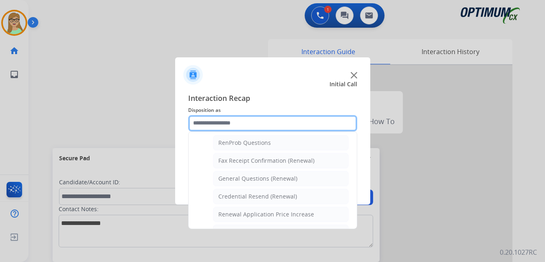
scroll to position [218, 0]
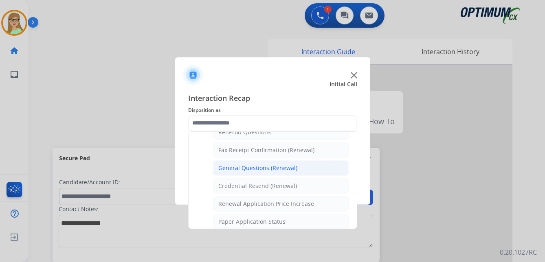
click at [239, 167] on div "General Questions (Renewal)" at bounding box center [257, 168] width 79 height 8
type input "**********"
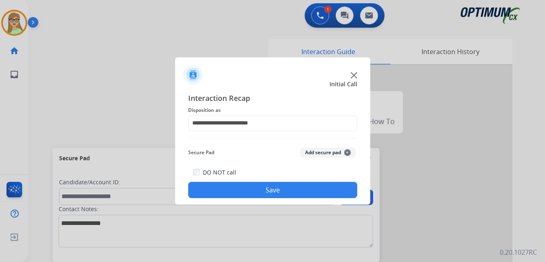
click at [232, 190] on button "Save" at bounding box center [272, 190] width 169 height 16
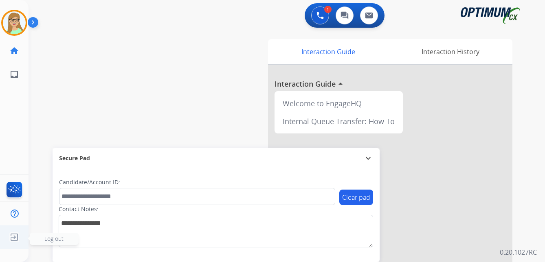
click at [17, 239] on img at bounding box center [14, 237] width 15 height 15
drag, startPoint x: 55, startPoint y: 239, endPoint x: 1, endPoint y: 247, distance: 54.9
click at [51, 240] on span "Log out" at bounding box center [53, 239] width 19 height 8
